Goal: Transaction & Acquisition: Purchase product/service

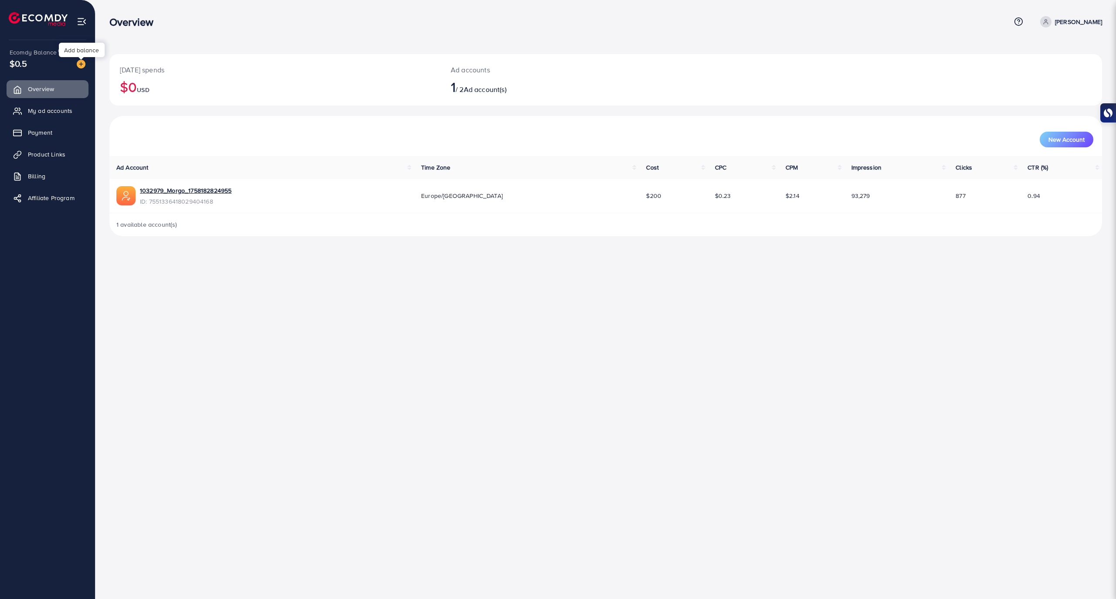
click at [80, 63] on img at bounding box center [81, 64] width 9 height 9
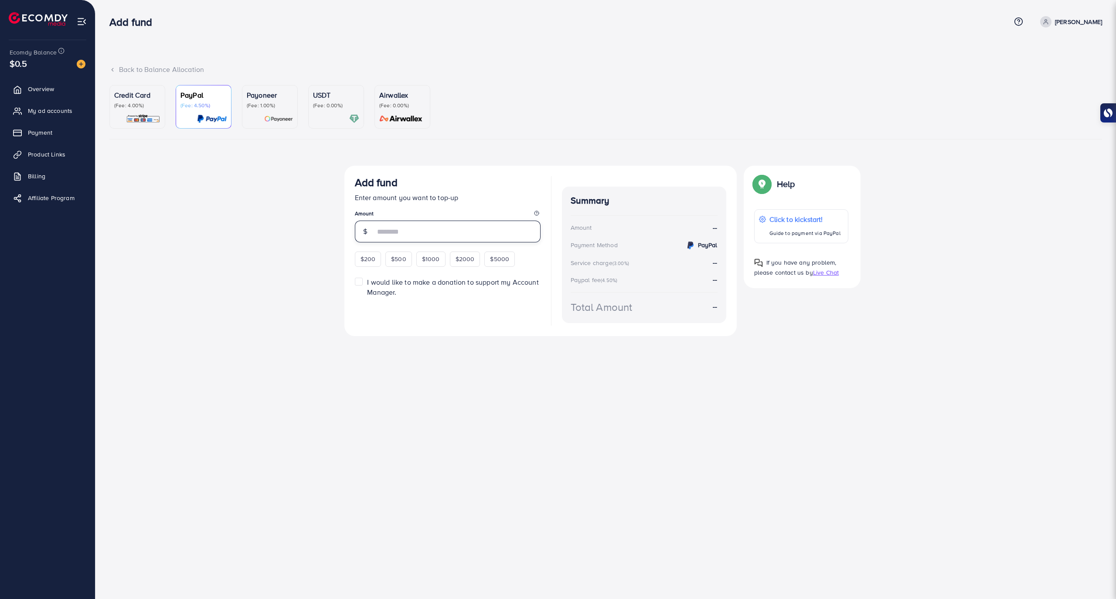
click at [432, 229] on input "number" at bounding box center [458, 232] width 166 height 22
type input "*"
type input "**"
click at [343, 88] on link "USDT (Fee: 0.00%)" at bounding box center [336, 107] width 56 height 44
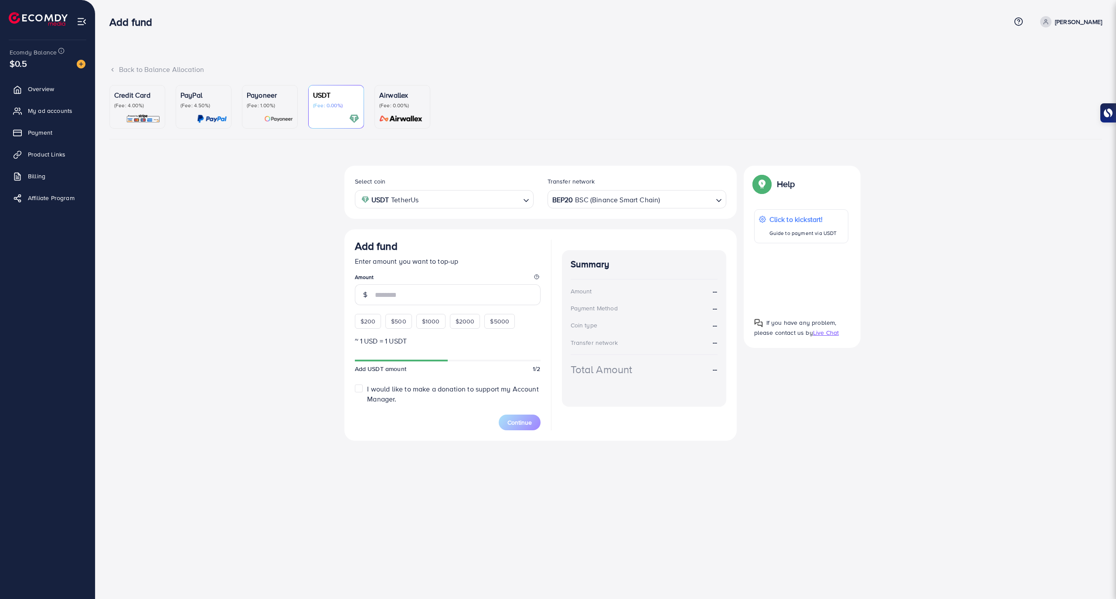
click at [392, 99] on p "Airwallex" at bounding box center [402, 95] width 46 height 10
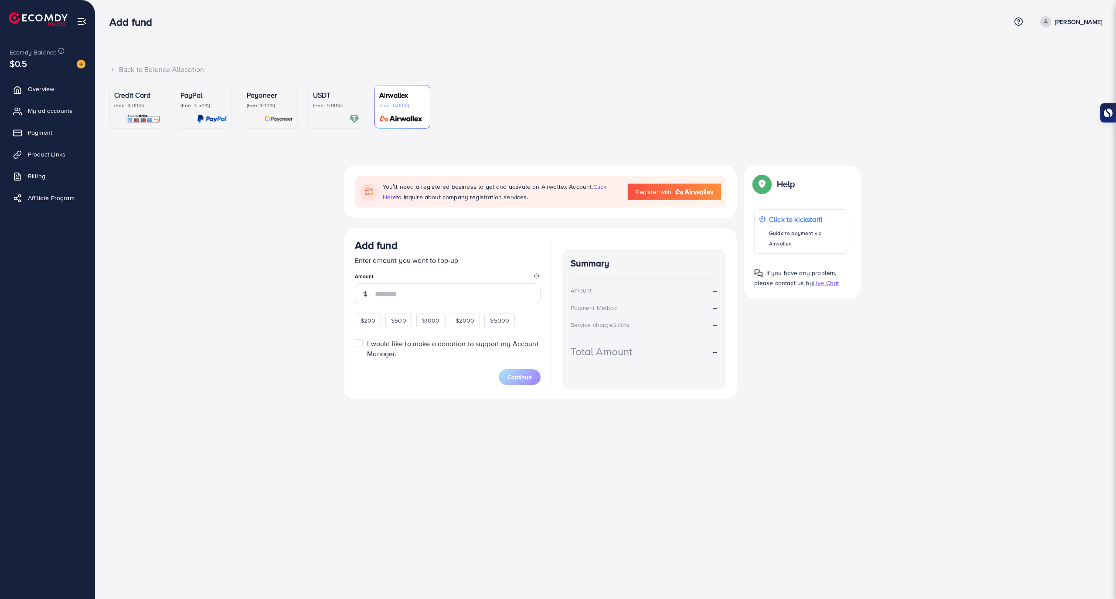
click at [146, 111] on div "Credit Card (Fee: 4.00%)" at bounding box center [137, 107] width 46 height 34
